Goal: Task Accomplishment & Management: Manage account settings

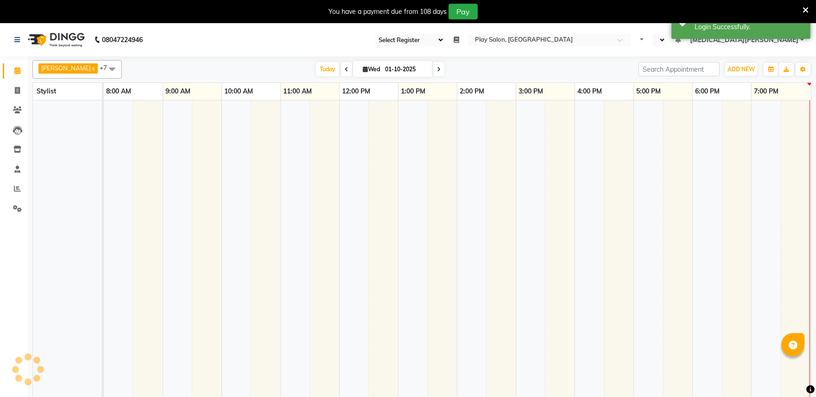
select select "en"
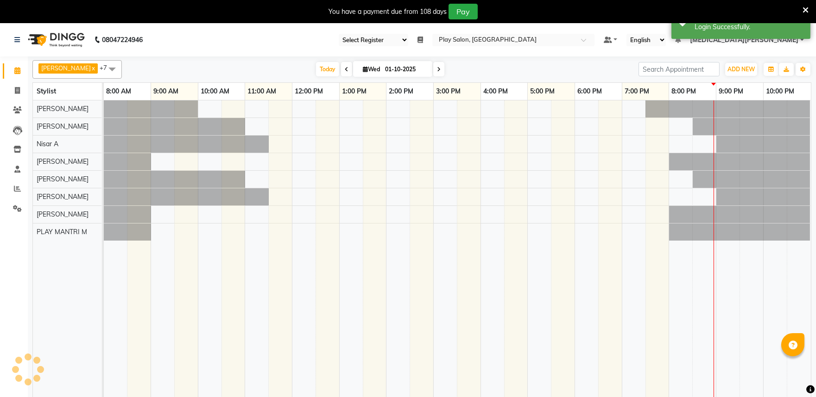
select select "89"
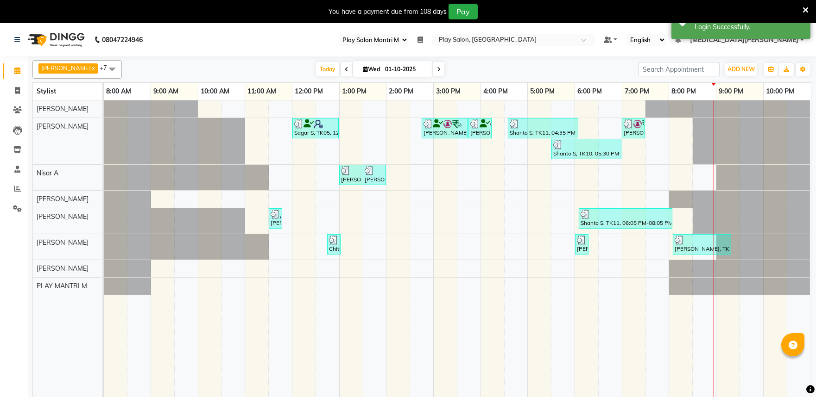
click at [382, 69] on input "01-10-2025" at bounding box center [405, 70] width 46 height 14
select select "10"
select select "2025"
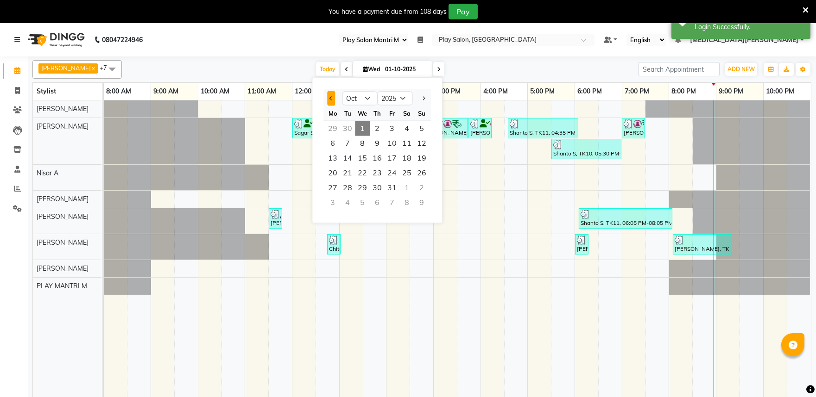
click at [329, 100] on button "Previous month" at bounding box center [331, 98] width 8 height 15
select select "9"
click at [395, 174] on span "26" at bounding box center [391, 173] width 15 height 15
type input "26-09-2025"
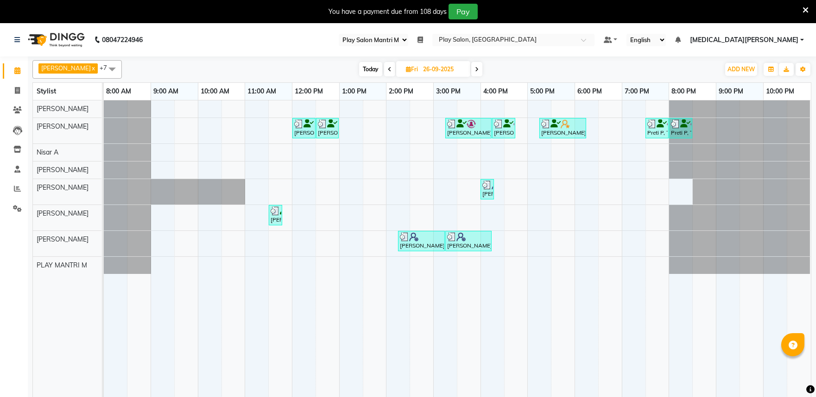
click at [103, 70] on span at bounding box center [112, 69] width 19 height 18
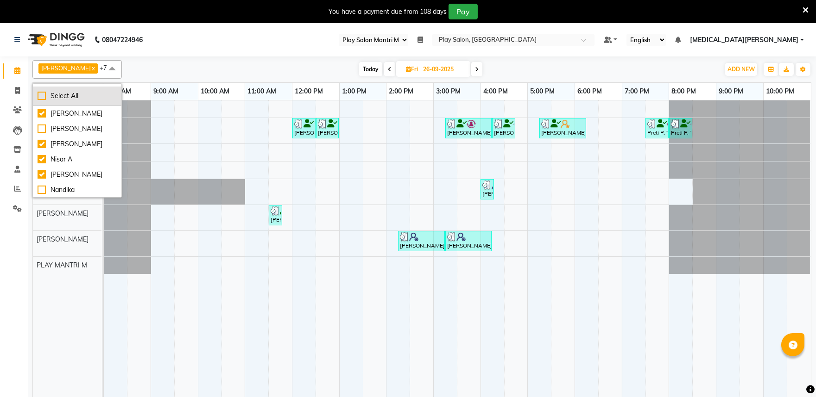
click at [45, 98] on div "Select All" at bounding box center [77, 96] width 79 height 10
checkbox input "true"
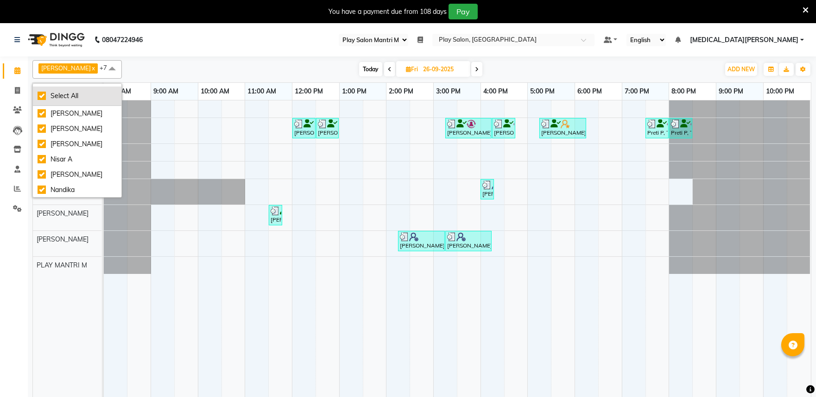
checkbox input "true"
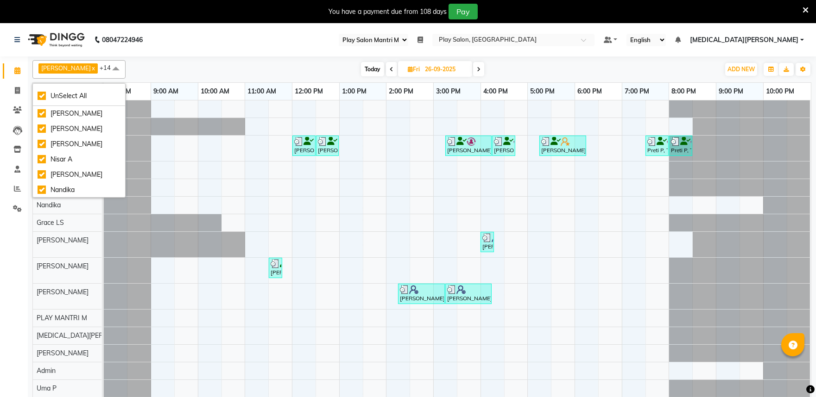
click at [293, 285] on div "[PERSON_NAME], TK03, 12:00 PM-12:30 PM, Hair Cut Men (Head Stylist) [PERSON_NAM…" at bounding box center [457, 255] width 707 height 308
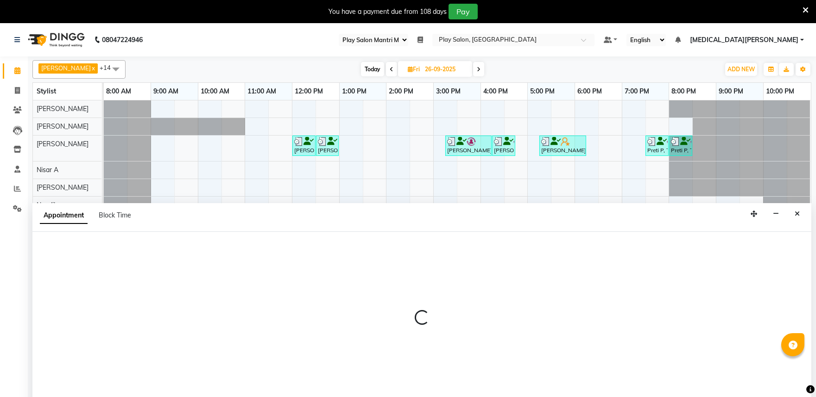
scroll to position [23, 0]
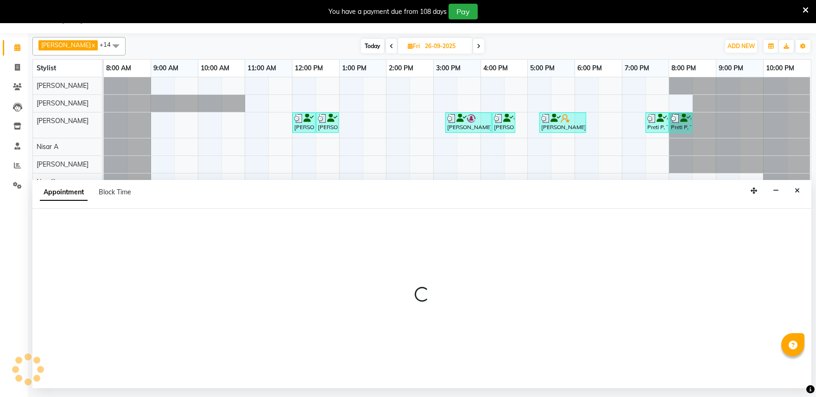
select select "81320"
select select "720"
select select "tentative"
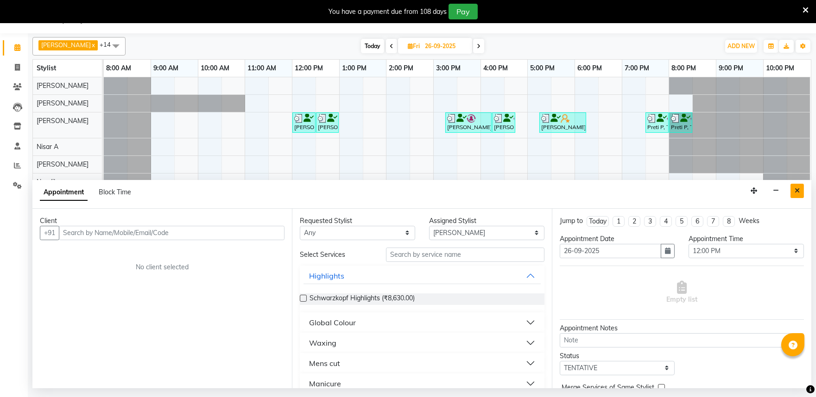
click at [792, 191] on button "Close" at bounding box center [796, 191] width 13 height 14
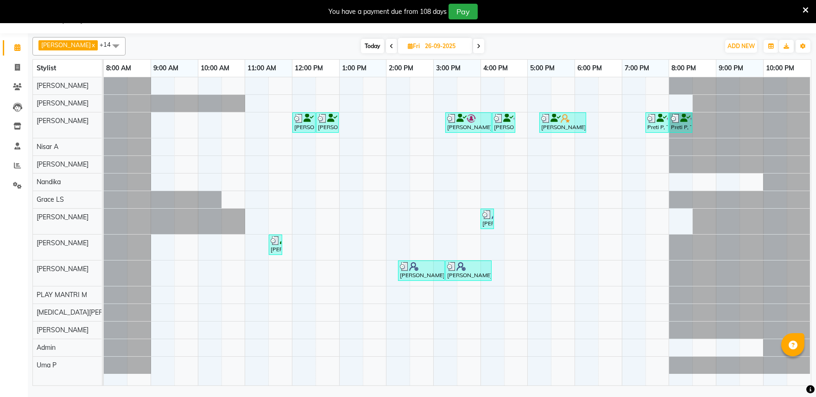
click at [422, 45] on input "26-09-2025" at bounding box center [445, 46] width 46 height 14
select select "9"
select select "2025"
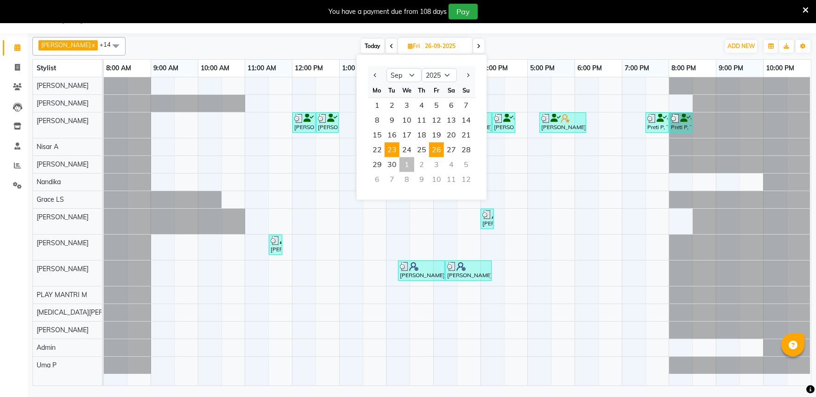
click at [390, 149] on span "23" at bounding box center [391, 150] width 15 height 15
type input "[DATE]"
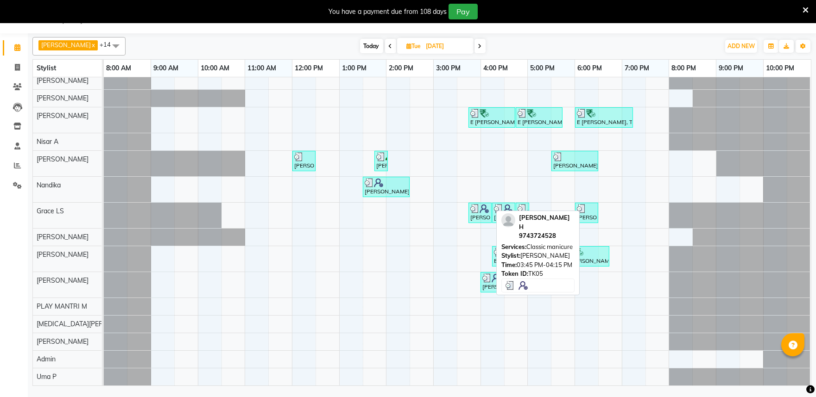
scroll to position [13, 0]
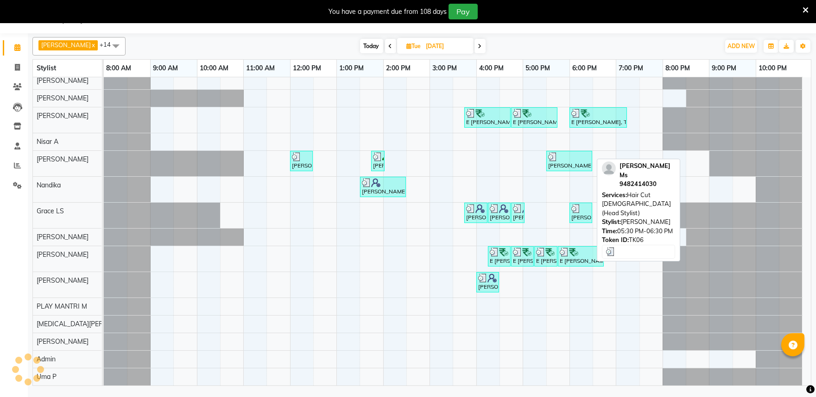
click at [554, 152] on img at bounding box center [552, 156] width 9 height 9
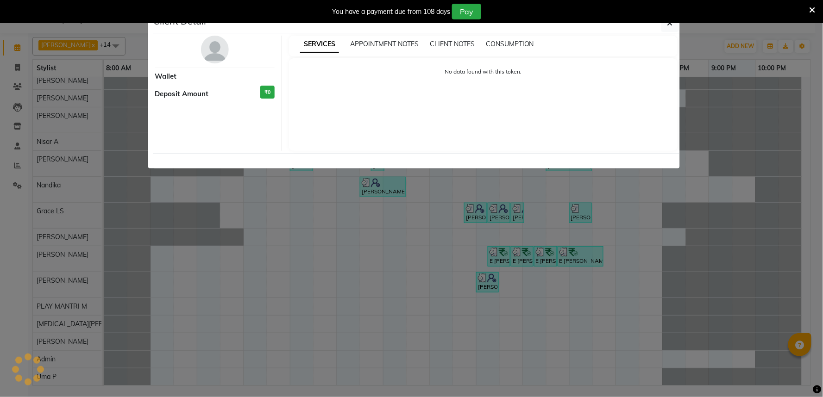
select select "3"
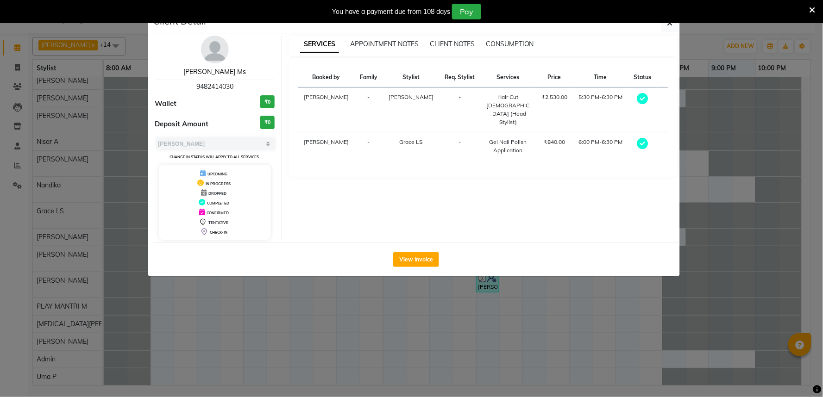
click at [220, 71] on link "[PERSON_NAME] Ms" at bounding box center [214, 72] width 63 height 8
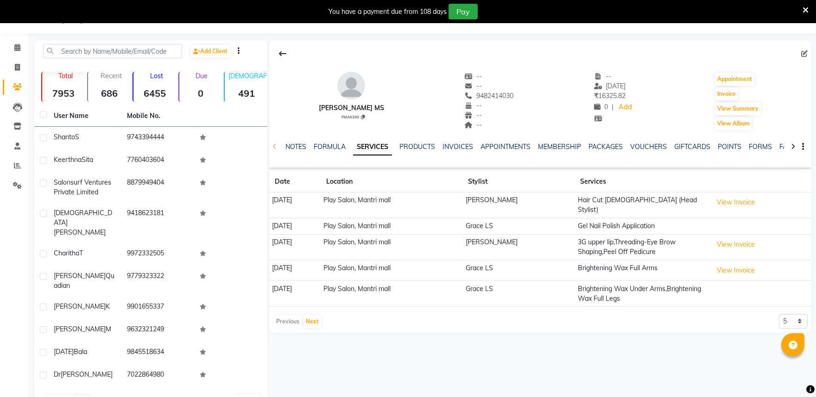
scroll to position [26, 0]
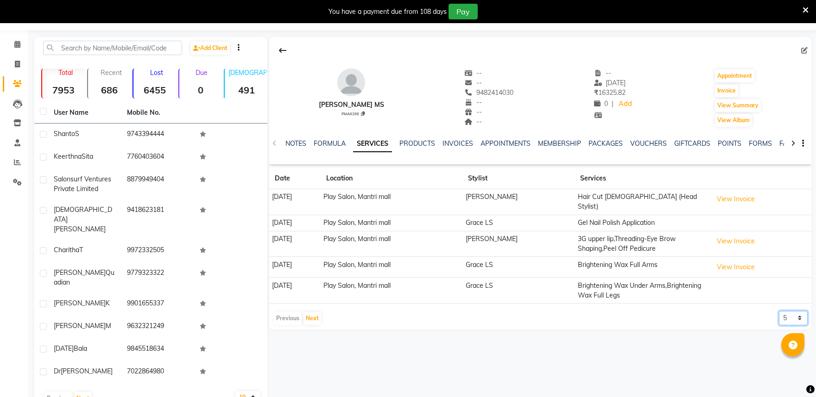
click at [780, 317] on select "5 10 50 100 500" at bounding box center [793, 318] width 29 height 14
select select "10"
click at [779, 311] on select "5 10 50 100 500" at bounding box center [793, 318] width 29 height 14
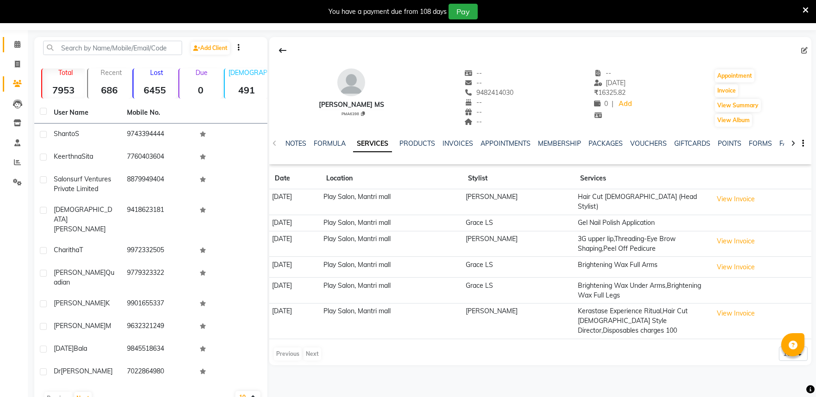
click at [13, 38] on link "Calendar" at bounding box center [14, 44] width 22 height 15
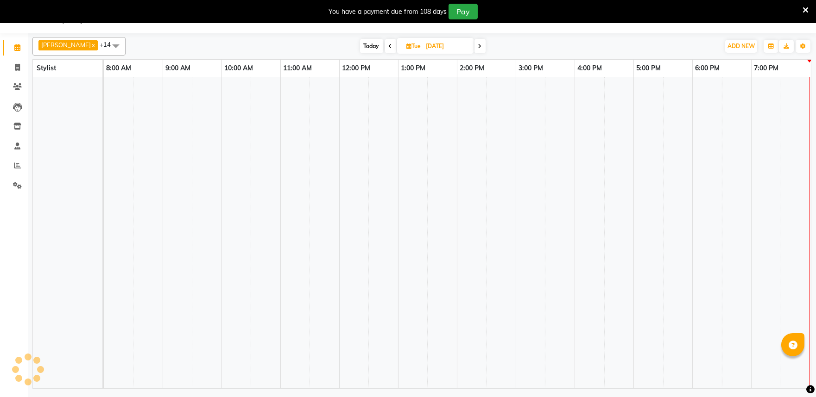
scroll to position [23, 0]
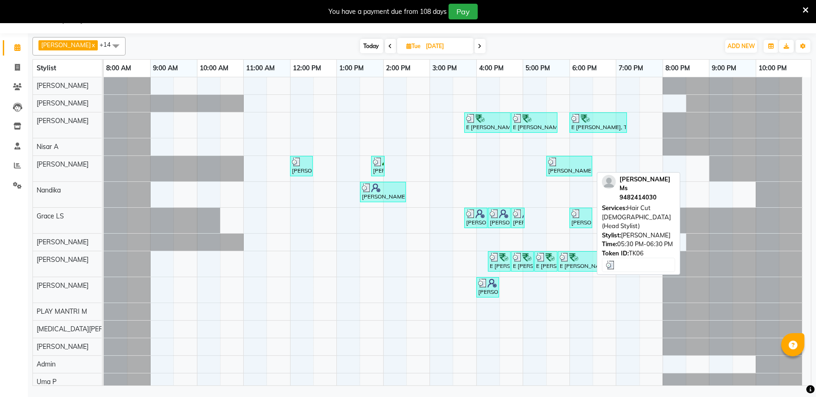
click at [552, 159] on img at bounding box center [552, 161] width 9 height 9
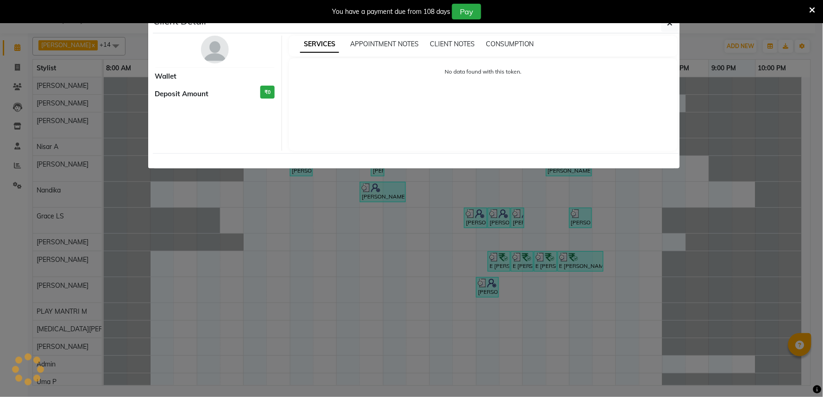
select select "3"
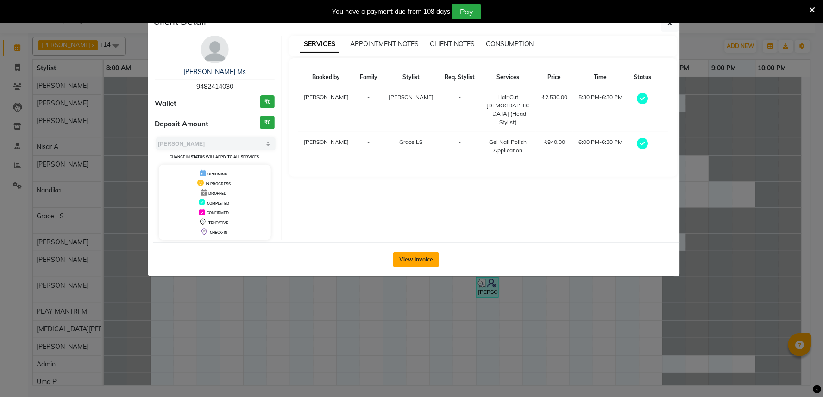
click at [432, 255] on button "View Invoice" at bounding box center [416, 259] width 46 height 15
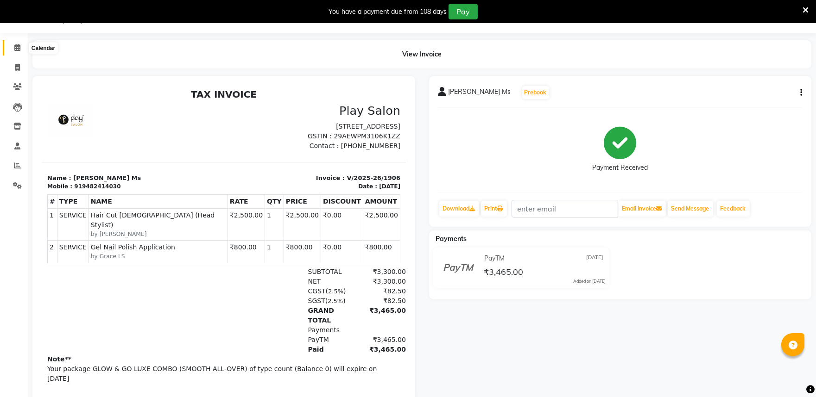
click at [13, 46] on span at bounding box center [17, 48] width 16 height 11
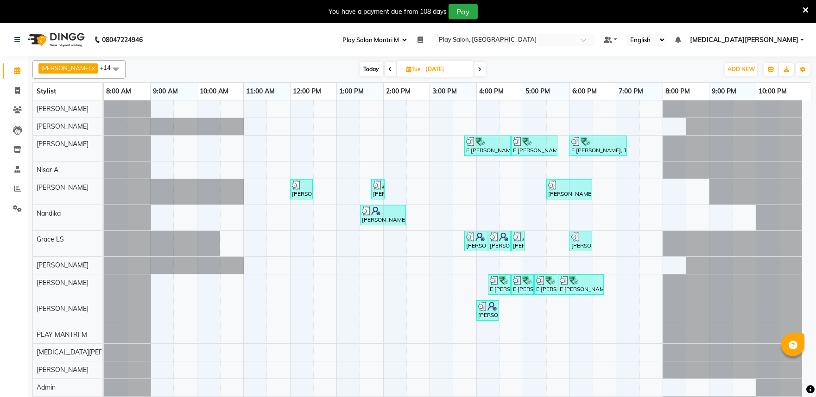
click at [773, 45] on ul "Default Panel My Panel English ENGLISH Español العربية मराठी हिंदी ગુજરાતી தமிழ…" at bounding box center [703, 40] width 209 height 13
click at [772, 37] on span "[MEDICAL_DATA][PERSON_NAME]" at bounding box center [744, 40] width 108 height 10
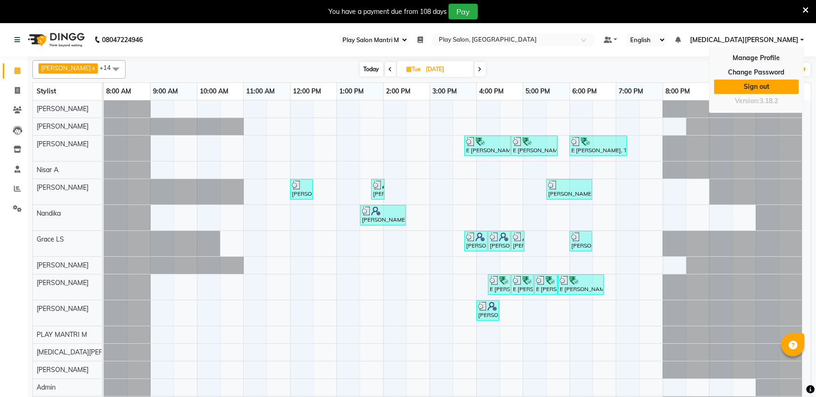
click at [751, 82] on link "Sign out" at bounding box center [756, 87] width 85 height 14
